Goal: Task Accomplishment & Management: Complete application form

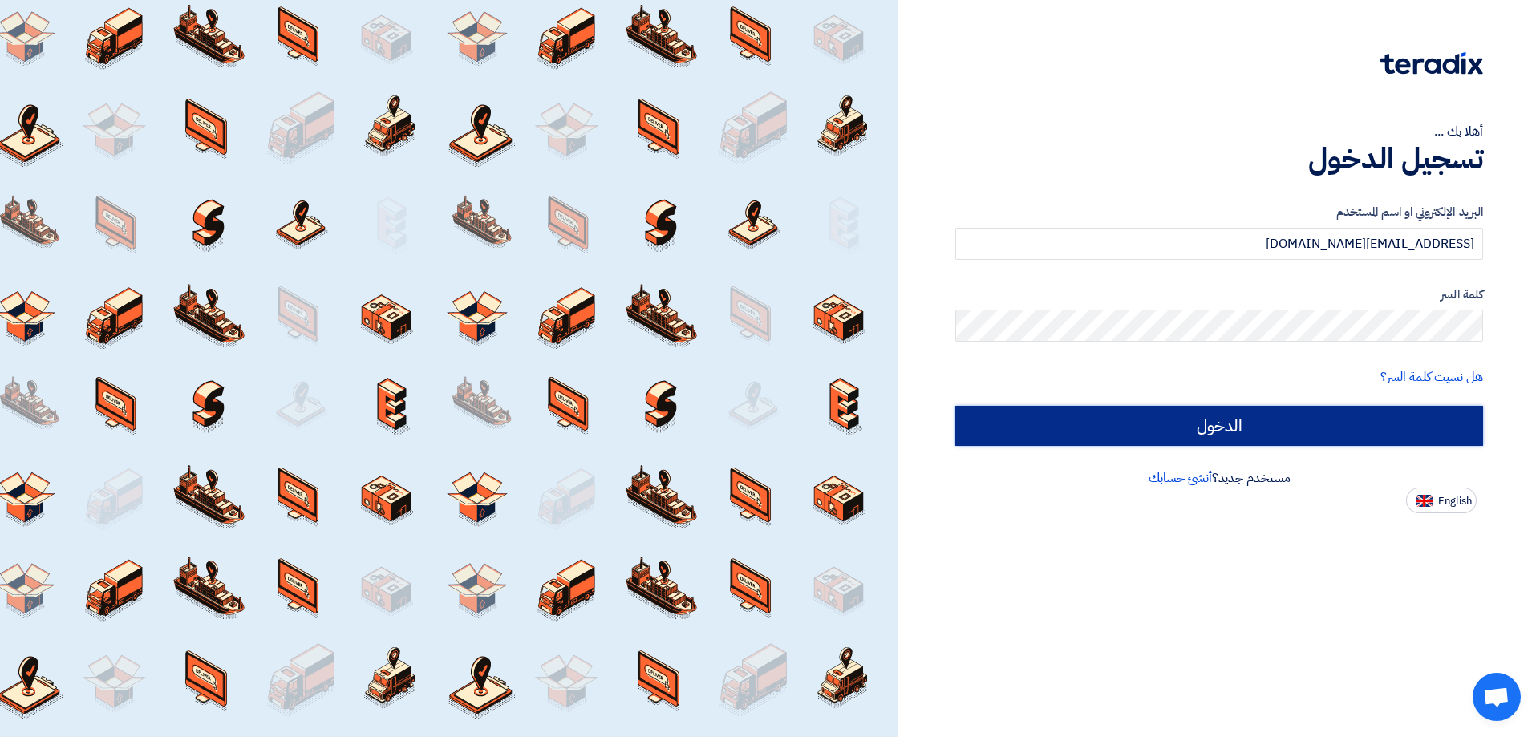
click at [1205, 423] on input "الدخول" at bounding box center [1219, 426] width 528 height 40
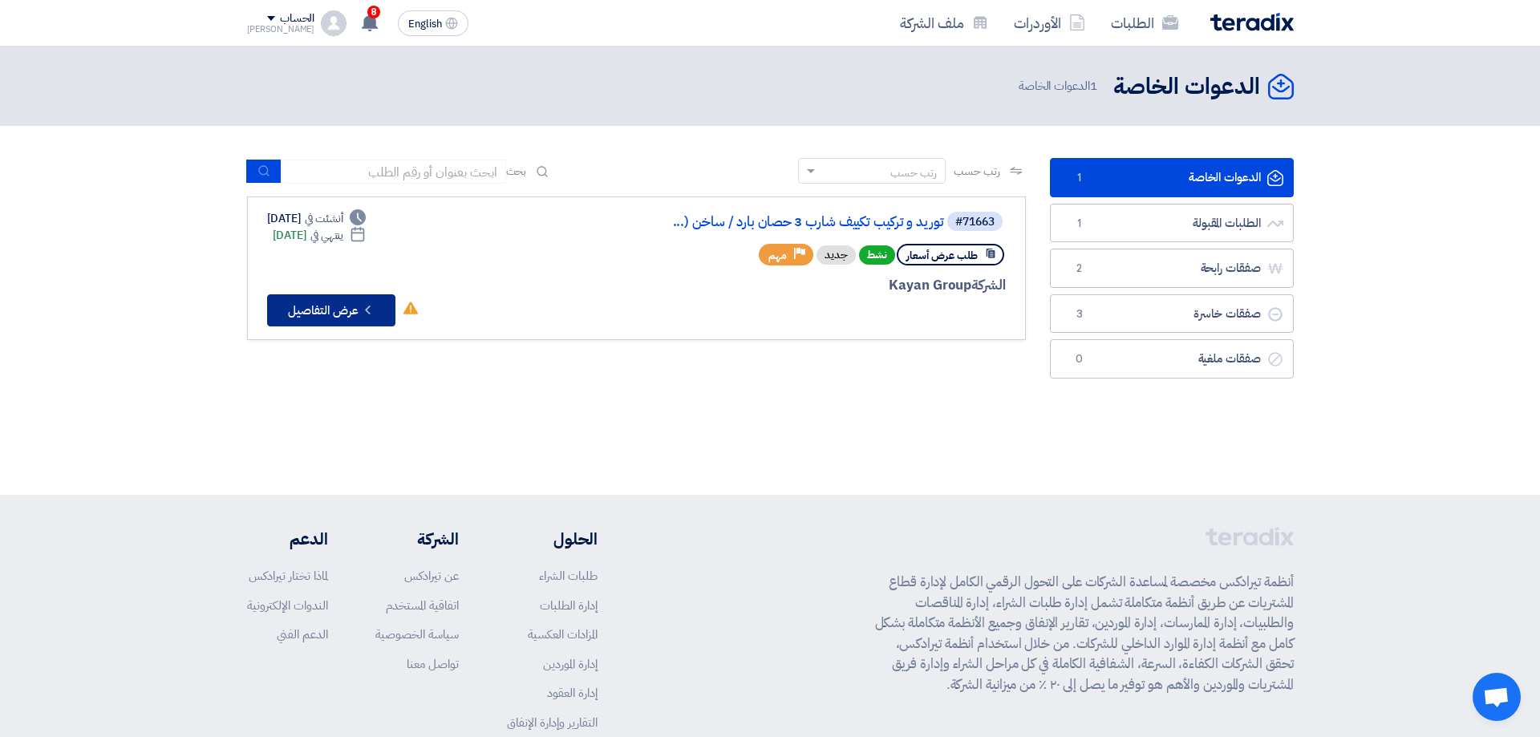
click at [359, 313] on button "Check details عرض التفاصيل" at bounding box center [331, 310] width 128 height 32
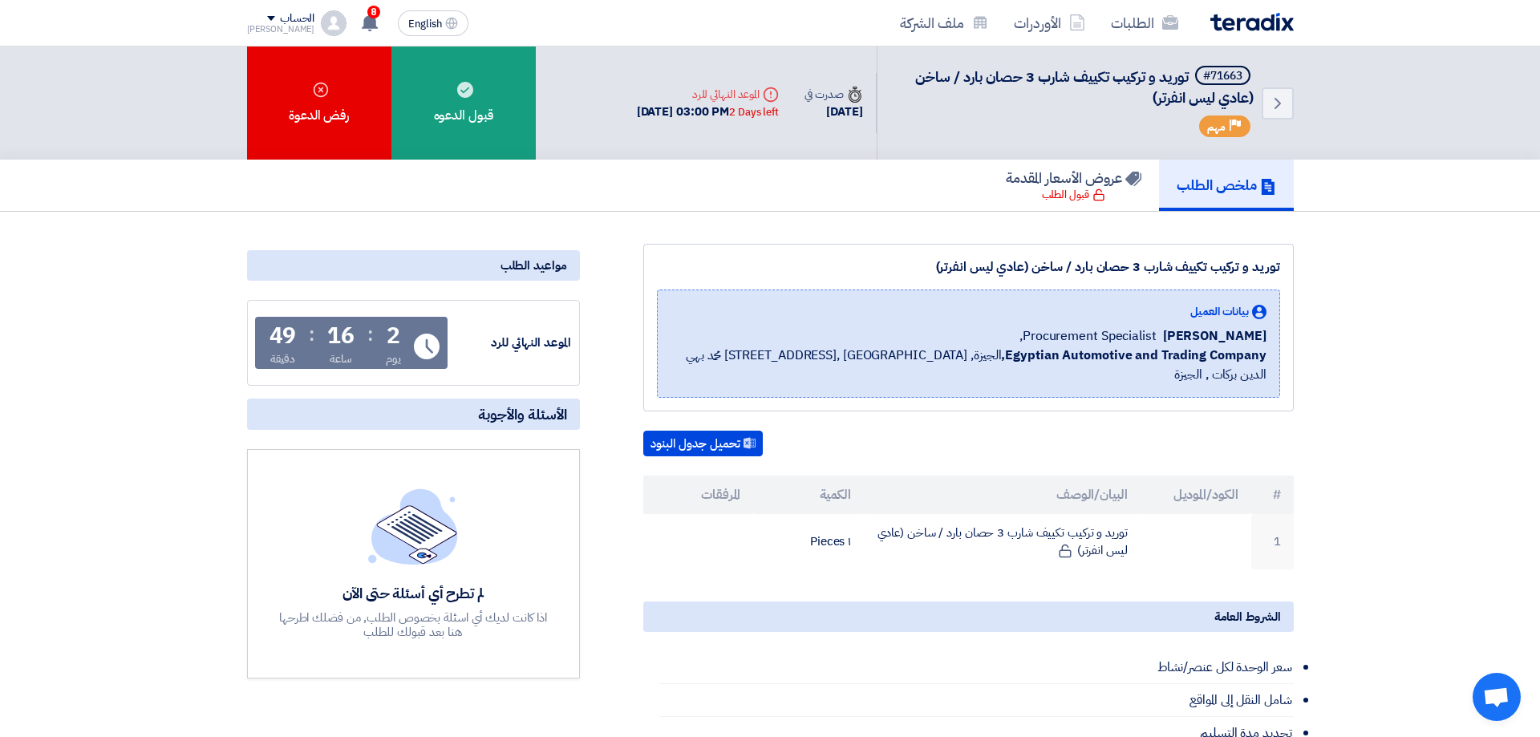
click at [614, 274] on div "توريد و تركيب تكييف شارب 3 حصان بارد / ساخن (عادي ليس انفرتر) بيانات العميل [PE…" at bounding box center [949, 693] width 714 height 898
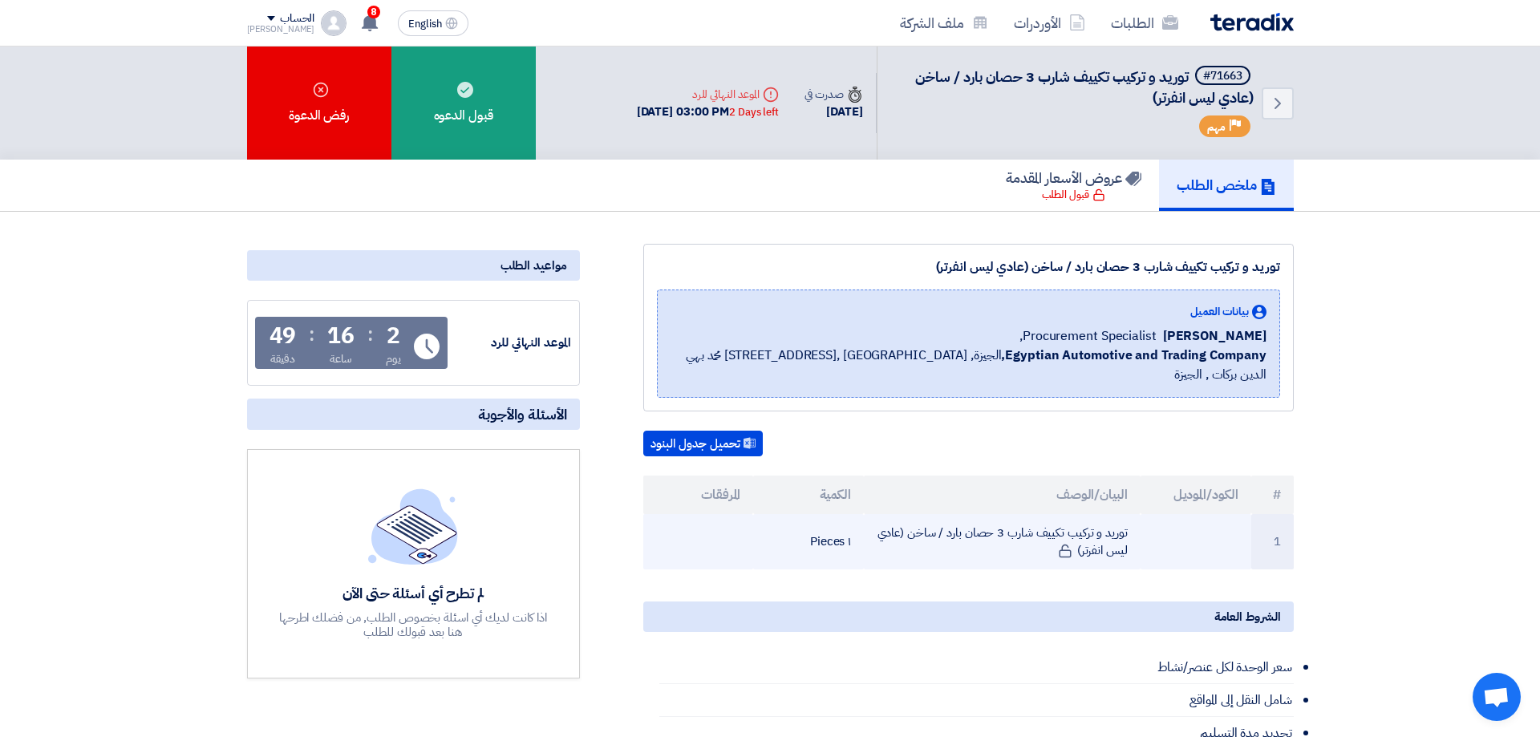
drag, startPoint x: 1129, startPoint y: 510, endPoint x: 914, endPoint y: 536, distance: 216.4
click at [914, 536] on td "توريد و تركيب تكييف شارب 3 حصان بارد / ساخن (عادي ليس انفرتر)" at bounding box center [1002, 541] width 277 height 55
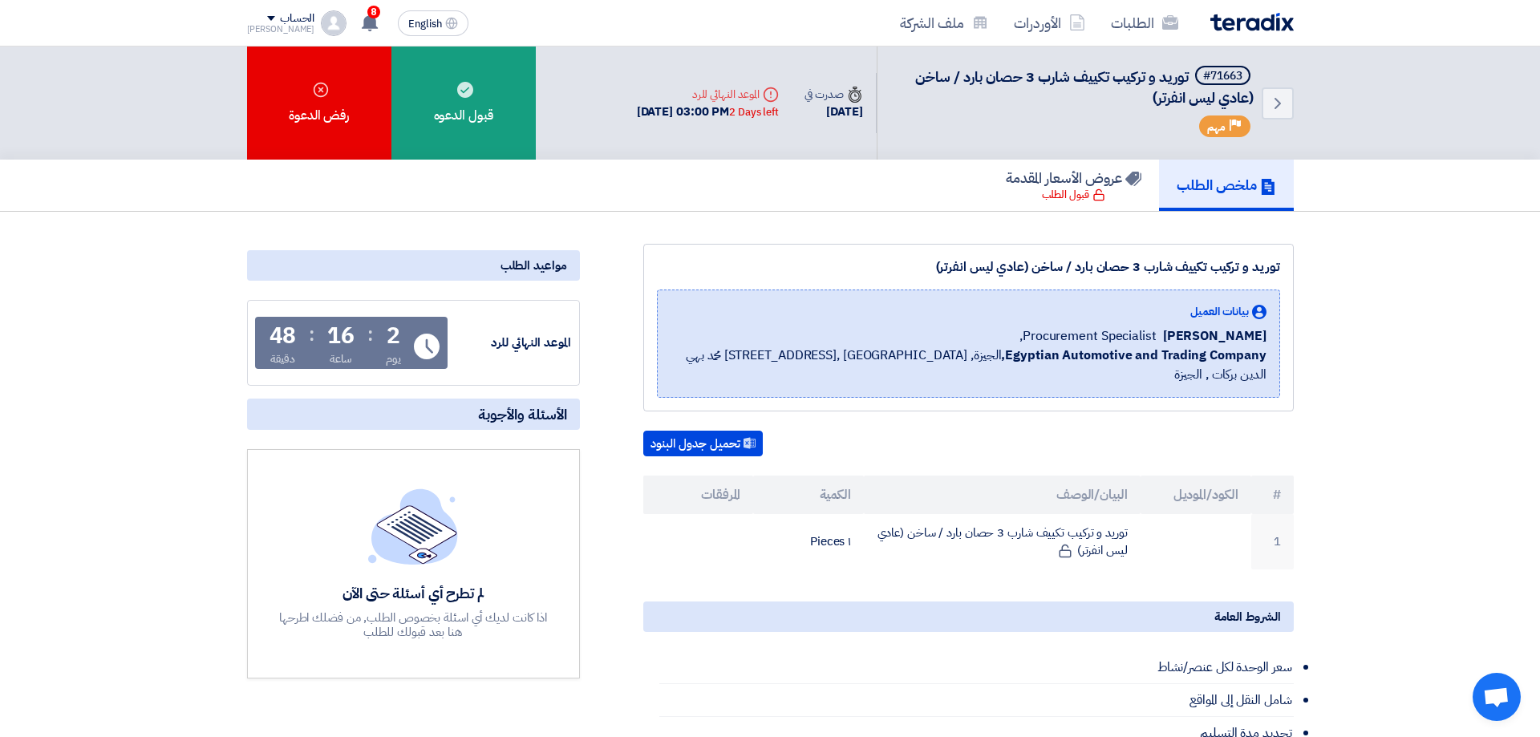
click at [848, 431] on div "تحميل جدول البنود" at bounding box center [968, 444] width 650 height 26
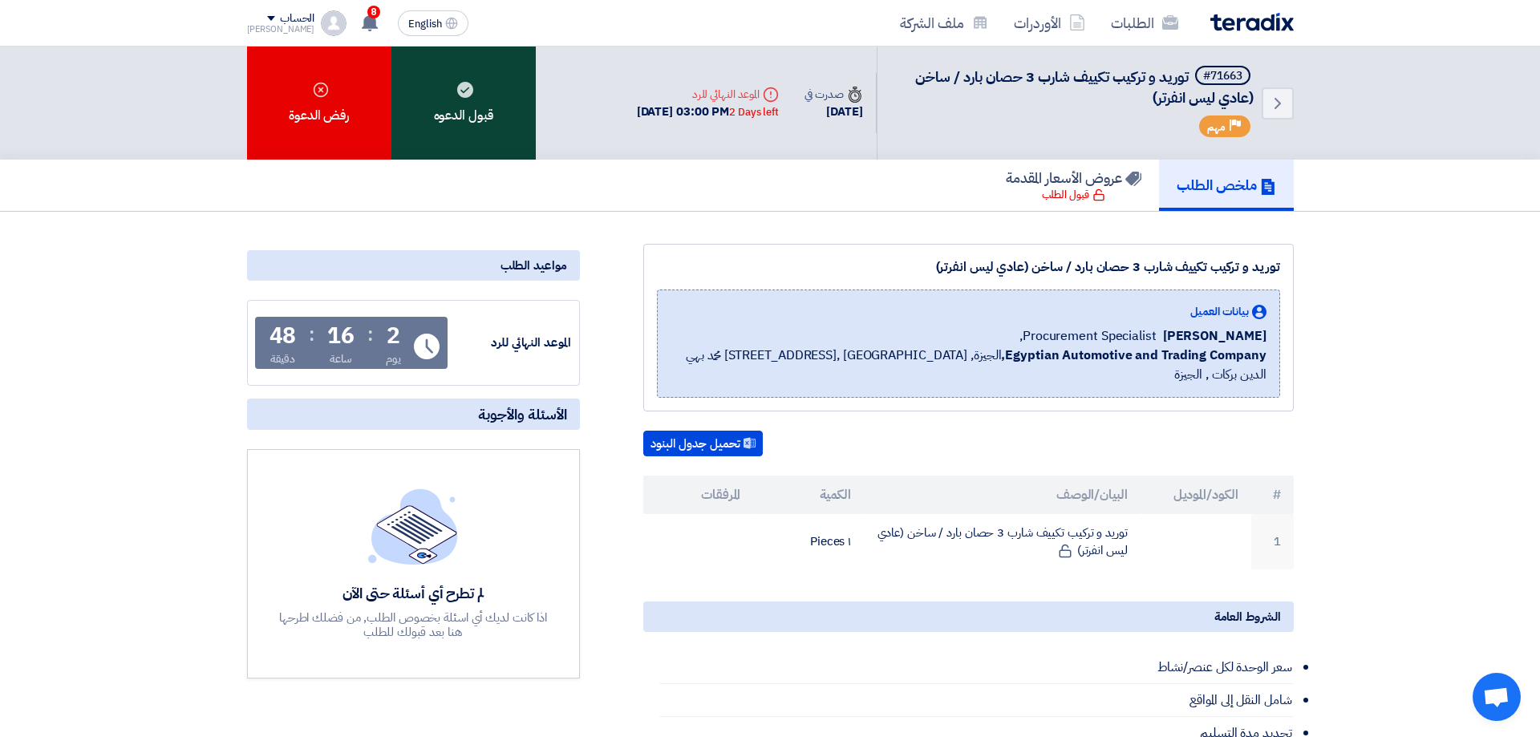
click at [437, 101] on div "قبول الدعوه" at bounding box center [463, 103] width 144 height 113
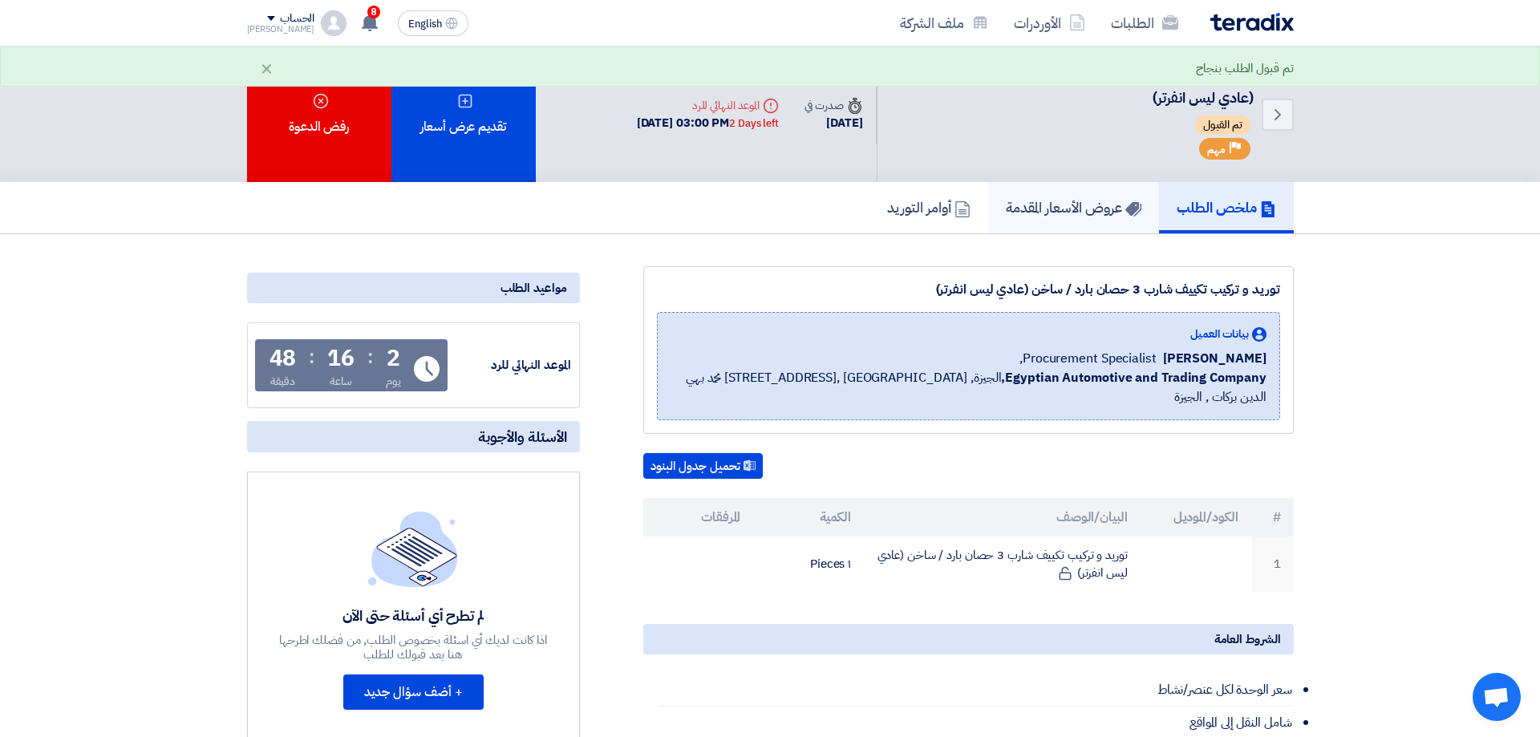
click at [1039, 200] on h5 "عروض الأسعار المقدمة" at bounding box center [1074, 207] width 136 height 18
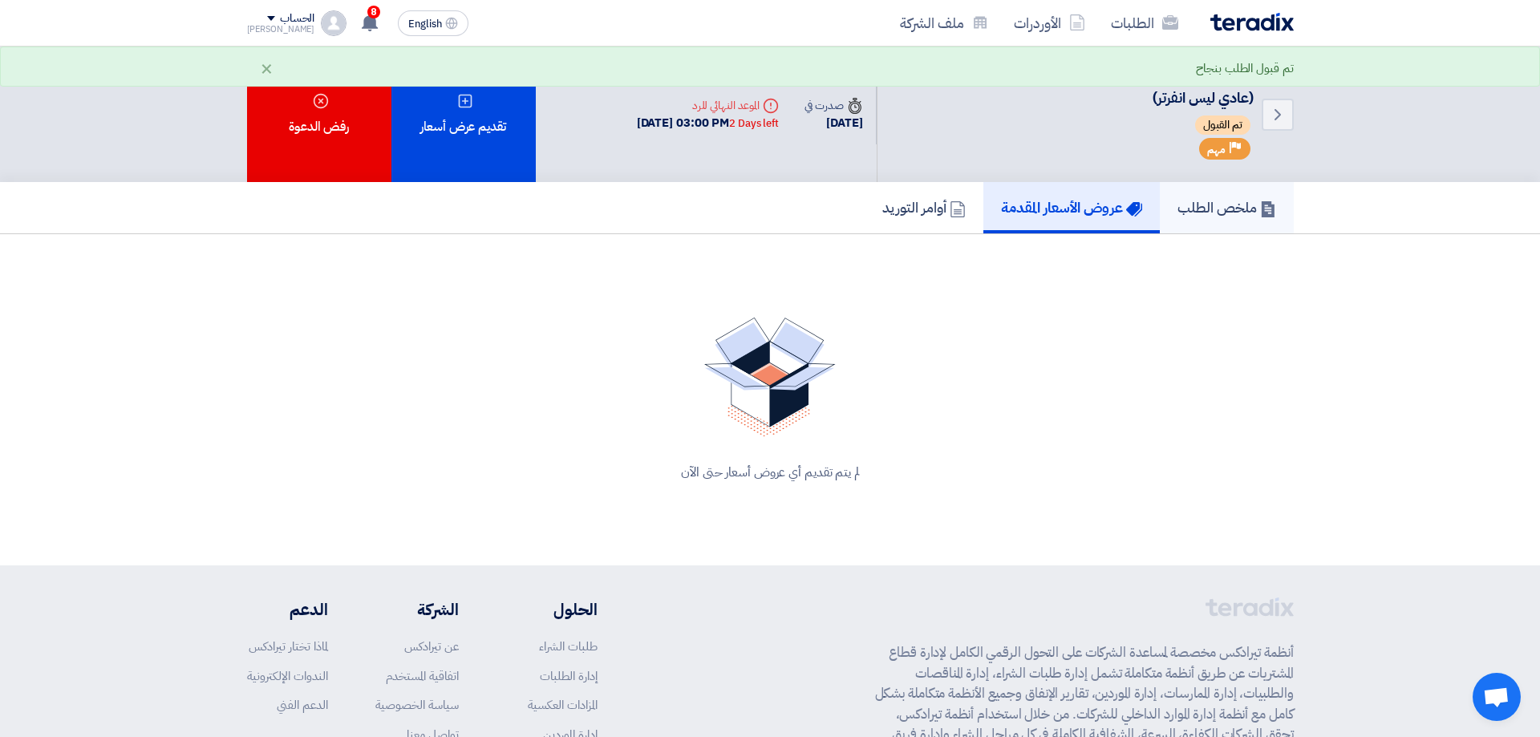
click at [1226, 214] on h5 "ملخص الطلب" at bounding box center [1226, 207] width 99 height 18
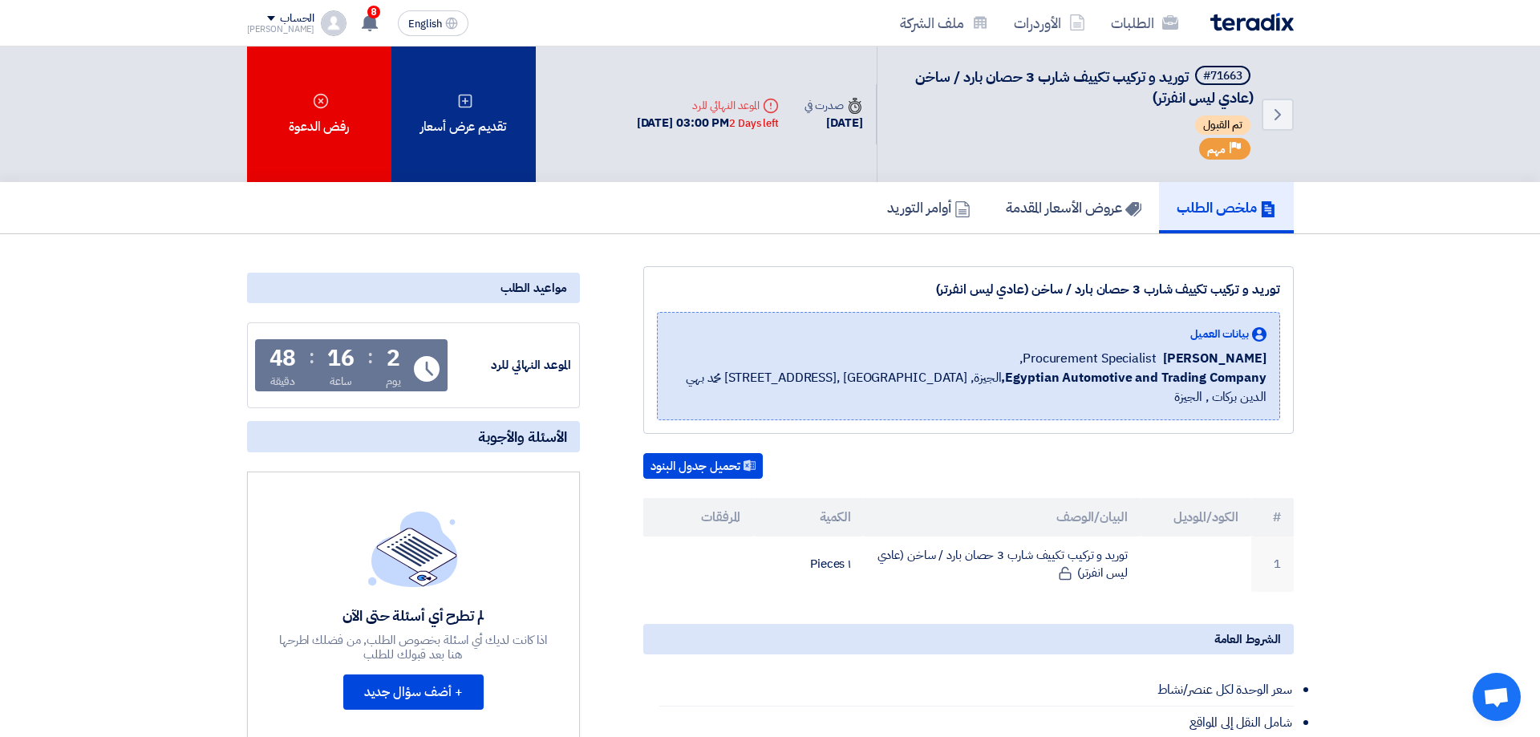
click at [490, 129] on div "تقديم عرض أسعار" at bounding box center [463, 115] width 144 height 136
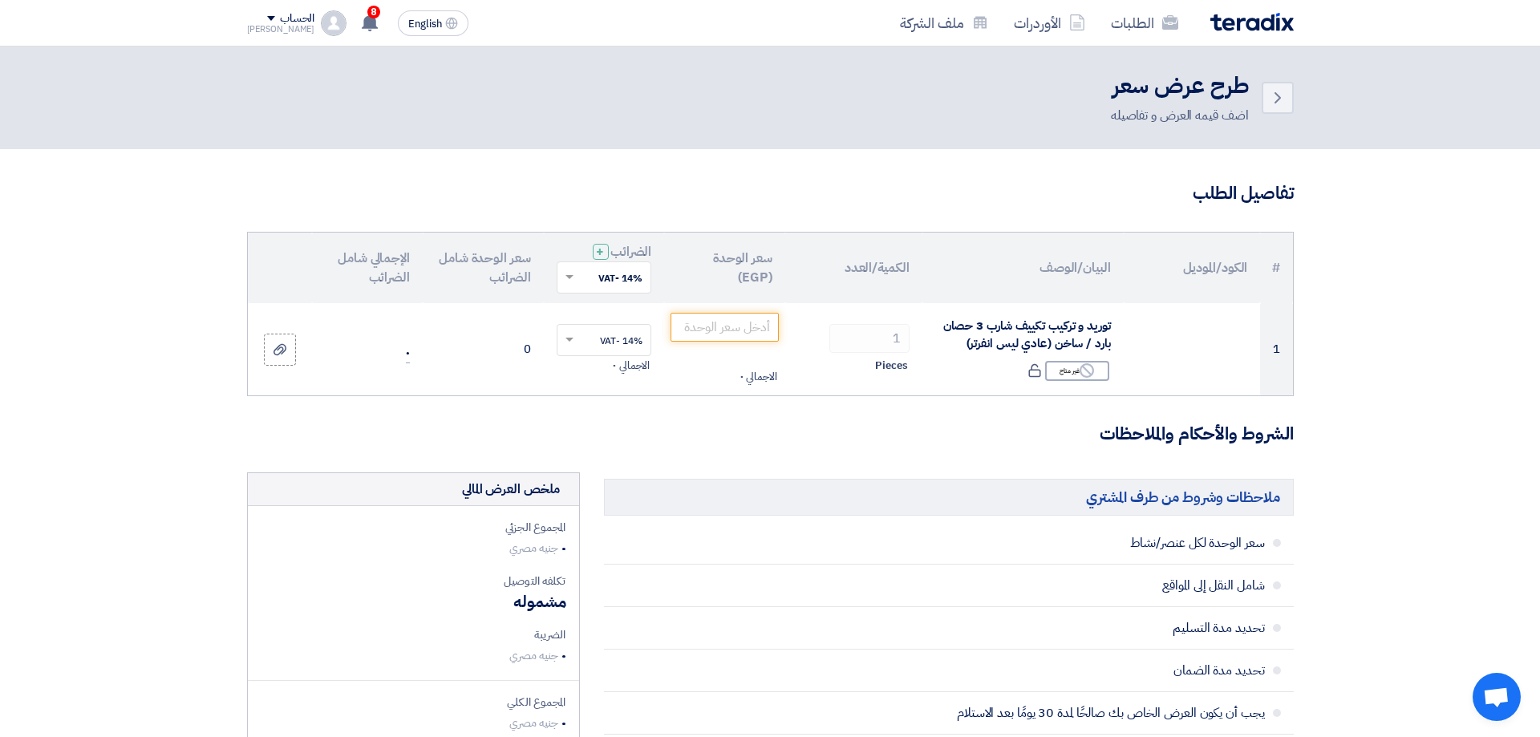
click at [1140, 441] on h3 "الشروط والأحكام والملاحظات" at bounding box center [770, 434] width 1046 height 25
click at [1009, 443] on h3 "الشروط والأحكام والملاحظات" at bounding box center [770, 434] width 1046 height 25
click at [1172, 436] on h3 "الشروط والأحكام والملاحظات" at bounding box center [770, 434] width 1046 height 25
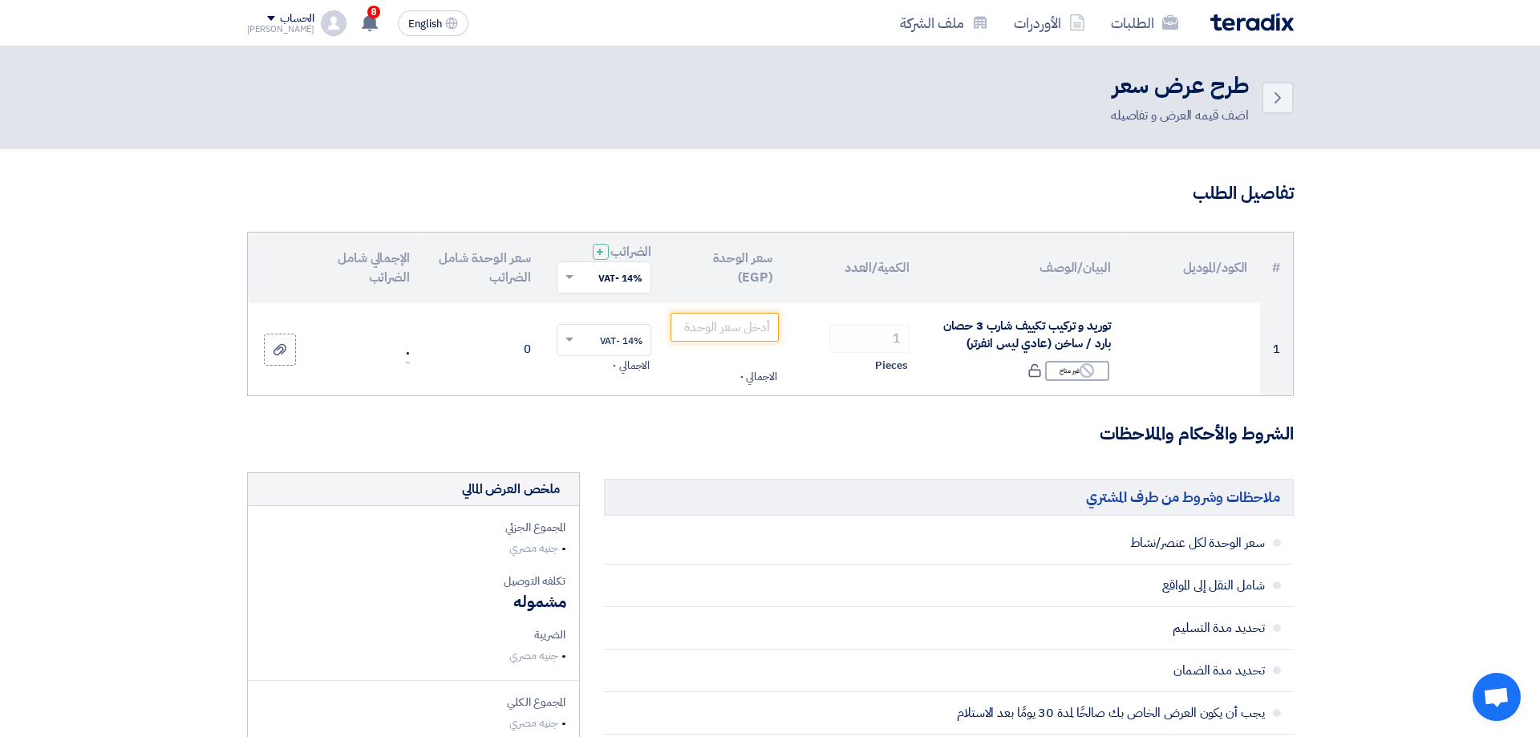
click at [1172, 436] on h3 "الشروط والأحكام والملاحظات" at bounding box center [770, 434] width 1046 height 25
click at [1148, 432] on h3 "الشروط والأحكام والملاحظات" at bounding box center [770, 434] width 1046 height 25
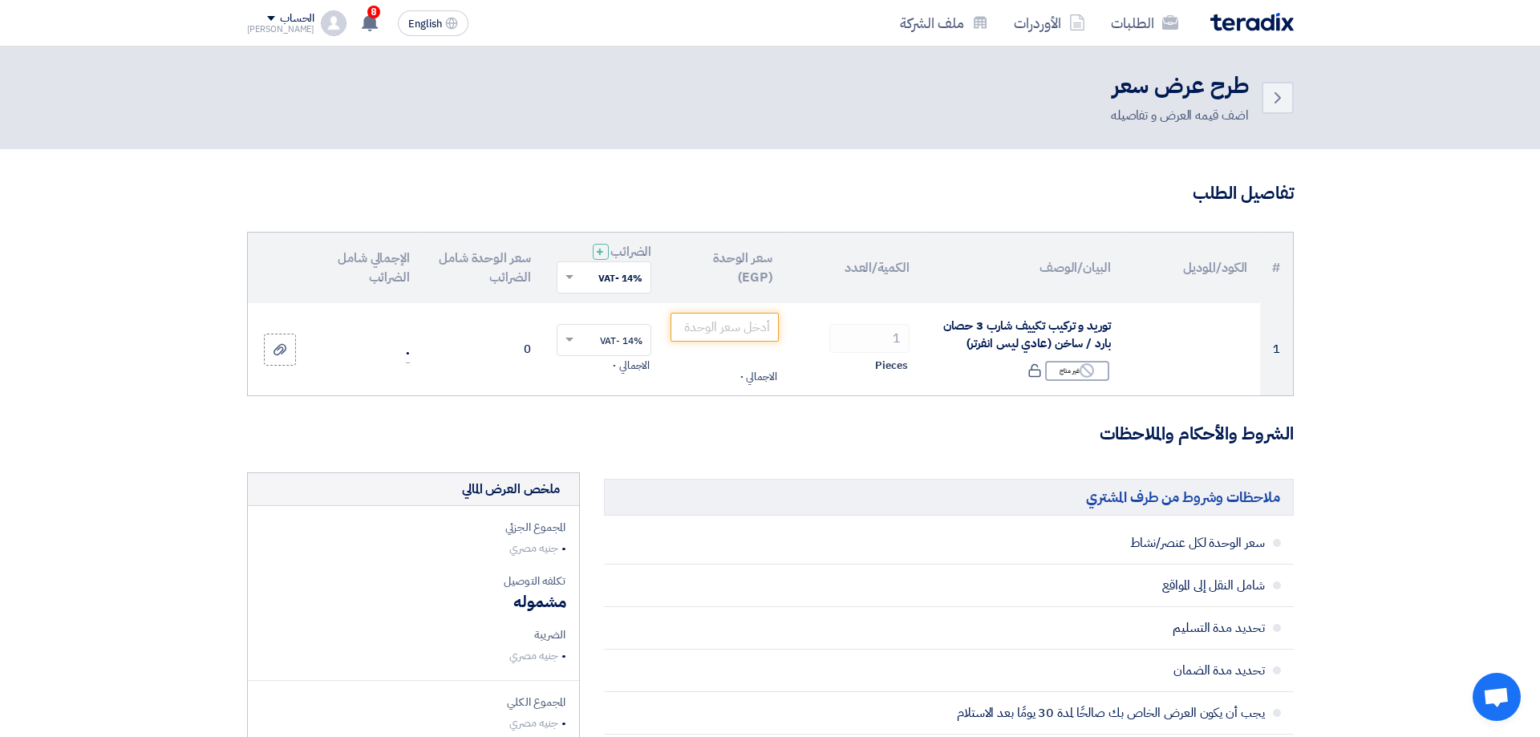
click at [1148, 432] on h3 "الشروط والأحكام والملاحظات" at bounding box center [770, 434] width 1046 height 25
click at [1156, 436] on h3 "الشروط والأحكام والملاحظات" at bounding box center [770, 434] width 1046 height 25
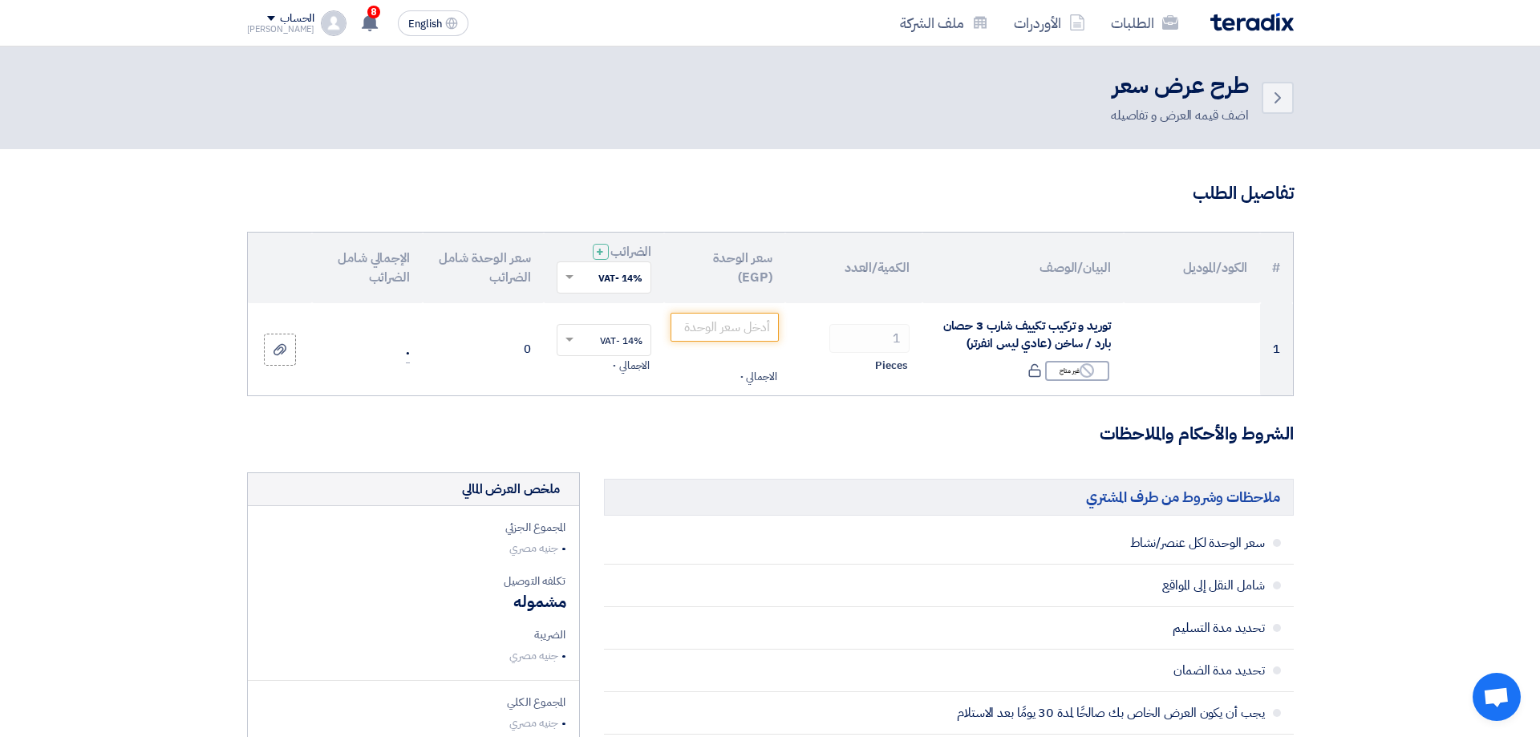
click at [1041, 426] on h3 "الشروط والأحكام والملاحظات" at bounding box center [770, 434] width 1046 height 25
drag, startPoint x: 1328, startPoint y: 431, endPoint x: 1042, endPoint y: 453, distance: 286.4
click at [1026, 435] on h3 "الشروط والأحكام والملاحظات" at bounding box center [770, 434] width 1046 height 25
